Goal: Find specific page/section: Find specific page/section

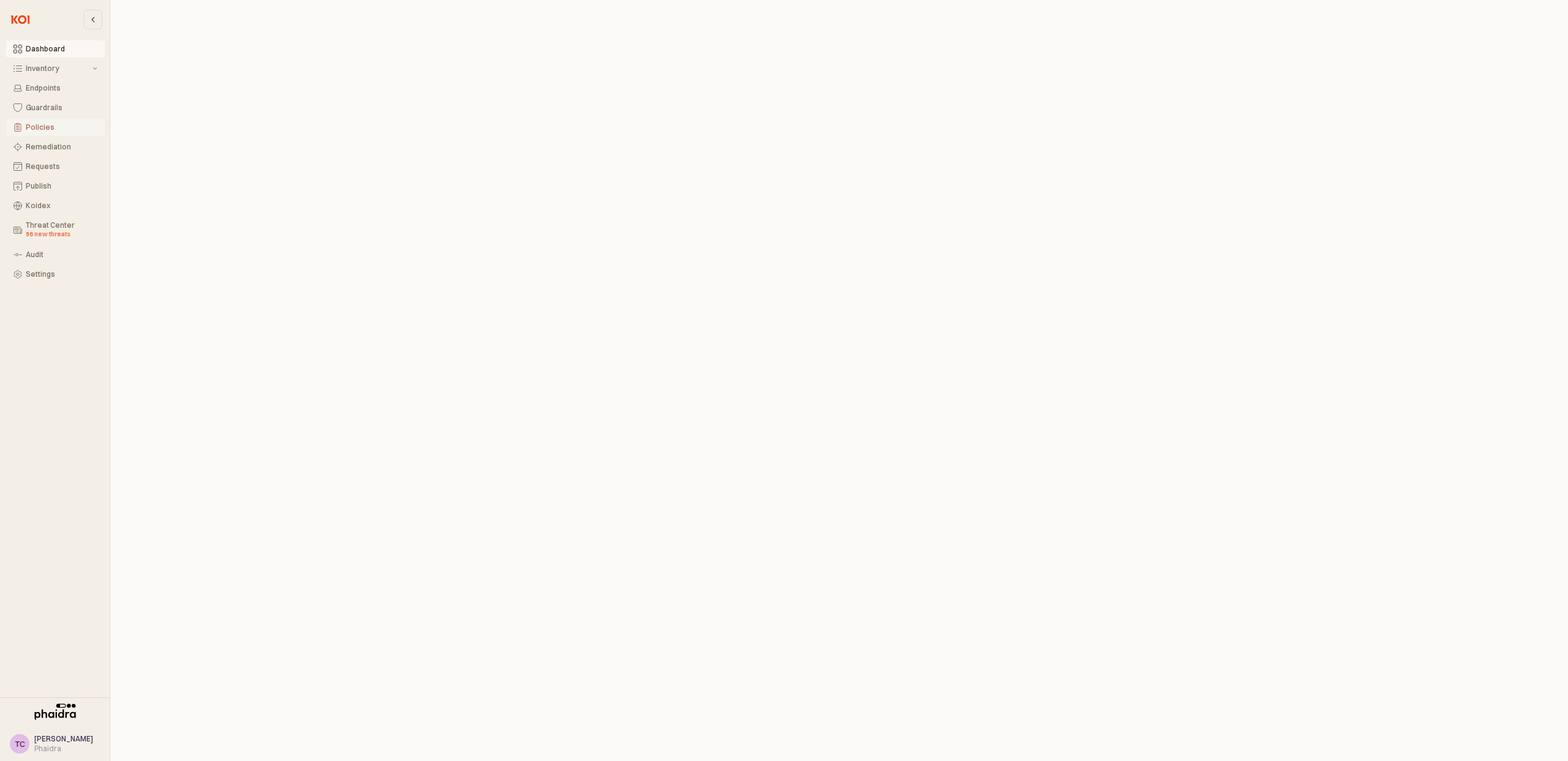
click at [55, 133] on button "Policies" at bounding box center [55, 128] width 98 height 18
